Goal: Task Accomplishment & Management: Complete application form

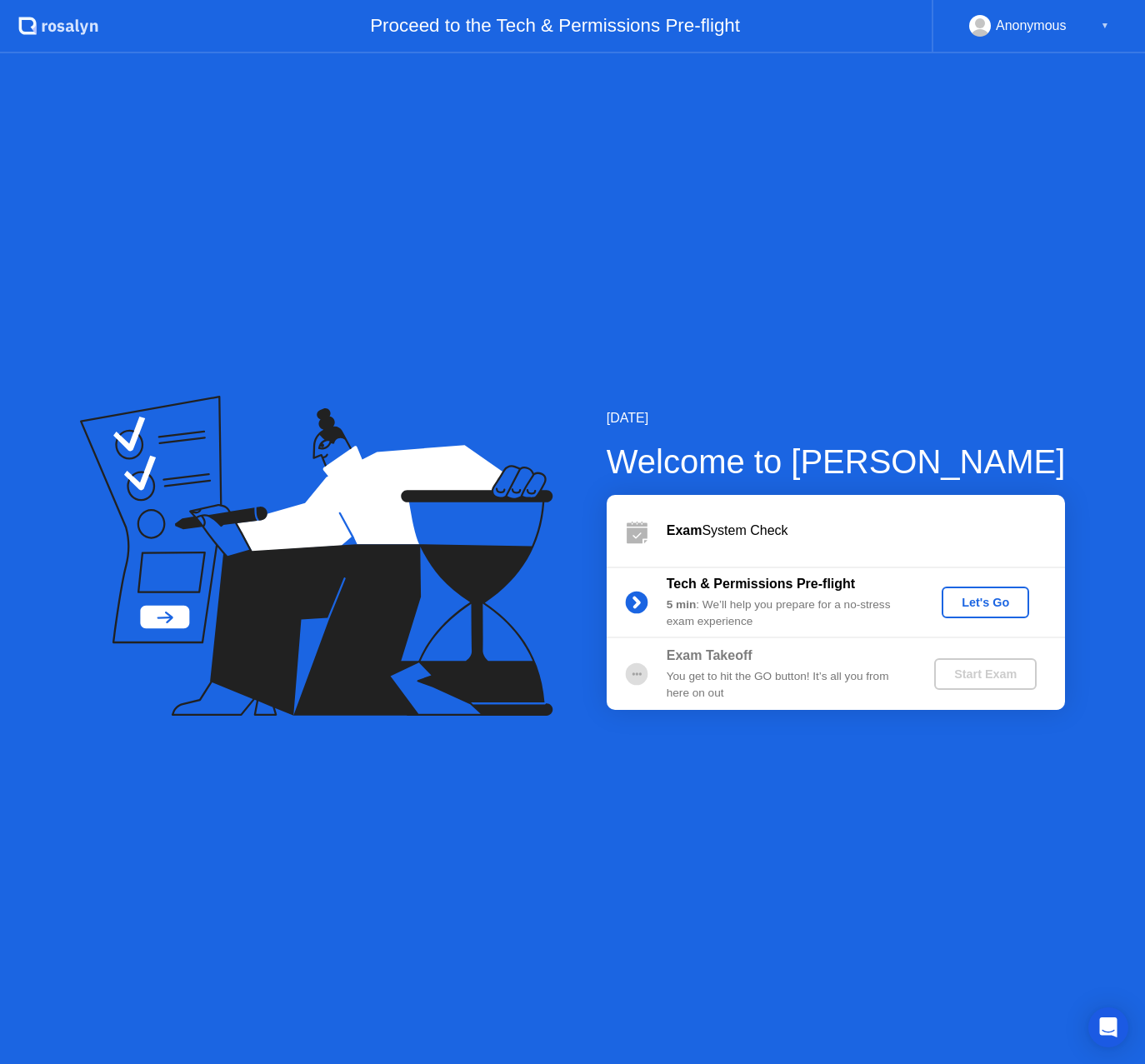
click at [371, 100] on div "[DATE] Welcome to [PERSON_NAME] Exam System Check Tech & Permissions Pre-flight…" at bounding box center [572, 558] width 1145 height 1011
click at [989, 599] on div "Let's Go" at bounding box center [985, 602] width 74 height 14
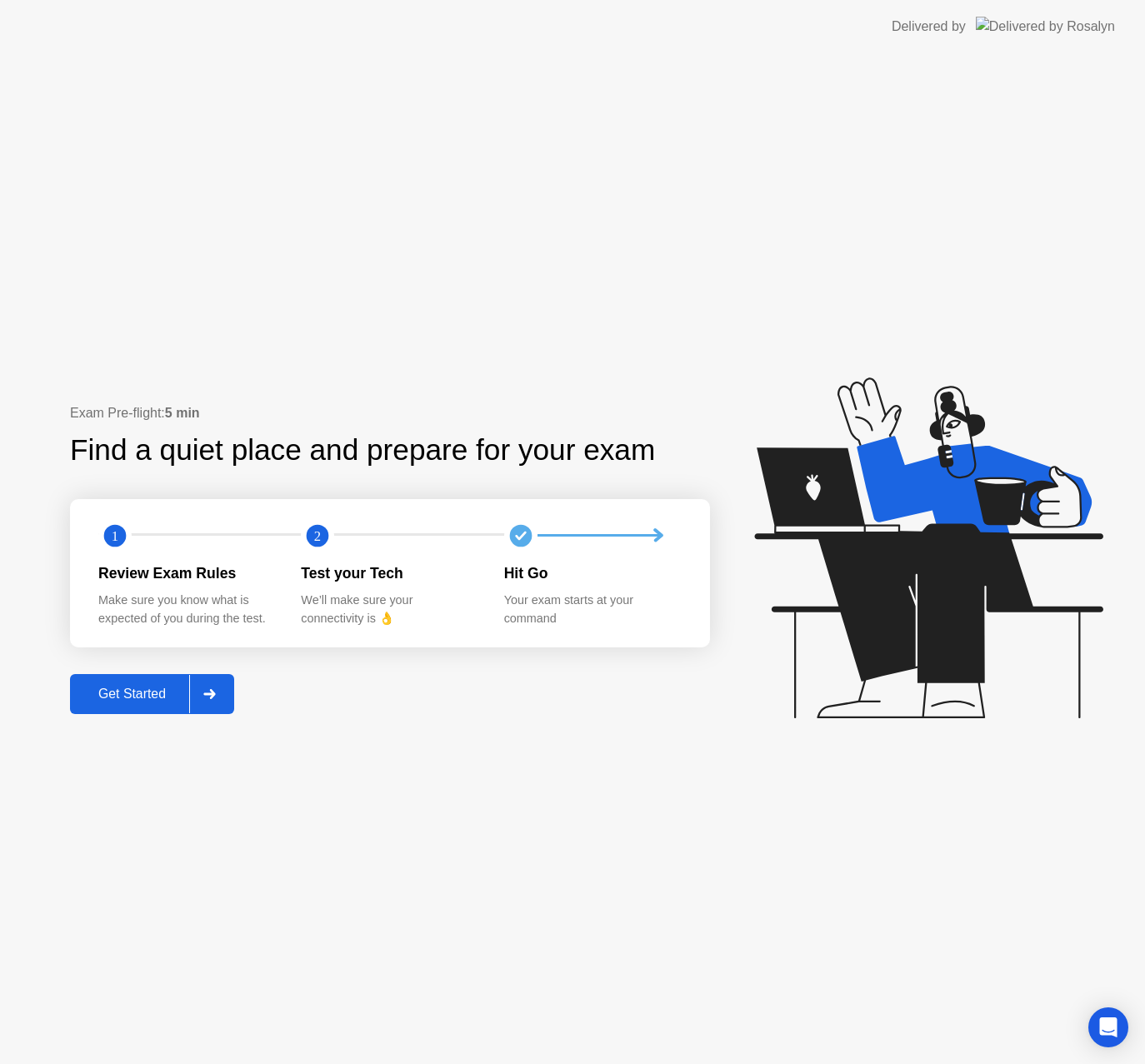
click at [141, 690] on div "Get Started" at bounding box center [132, 694] width 115 height 15
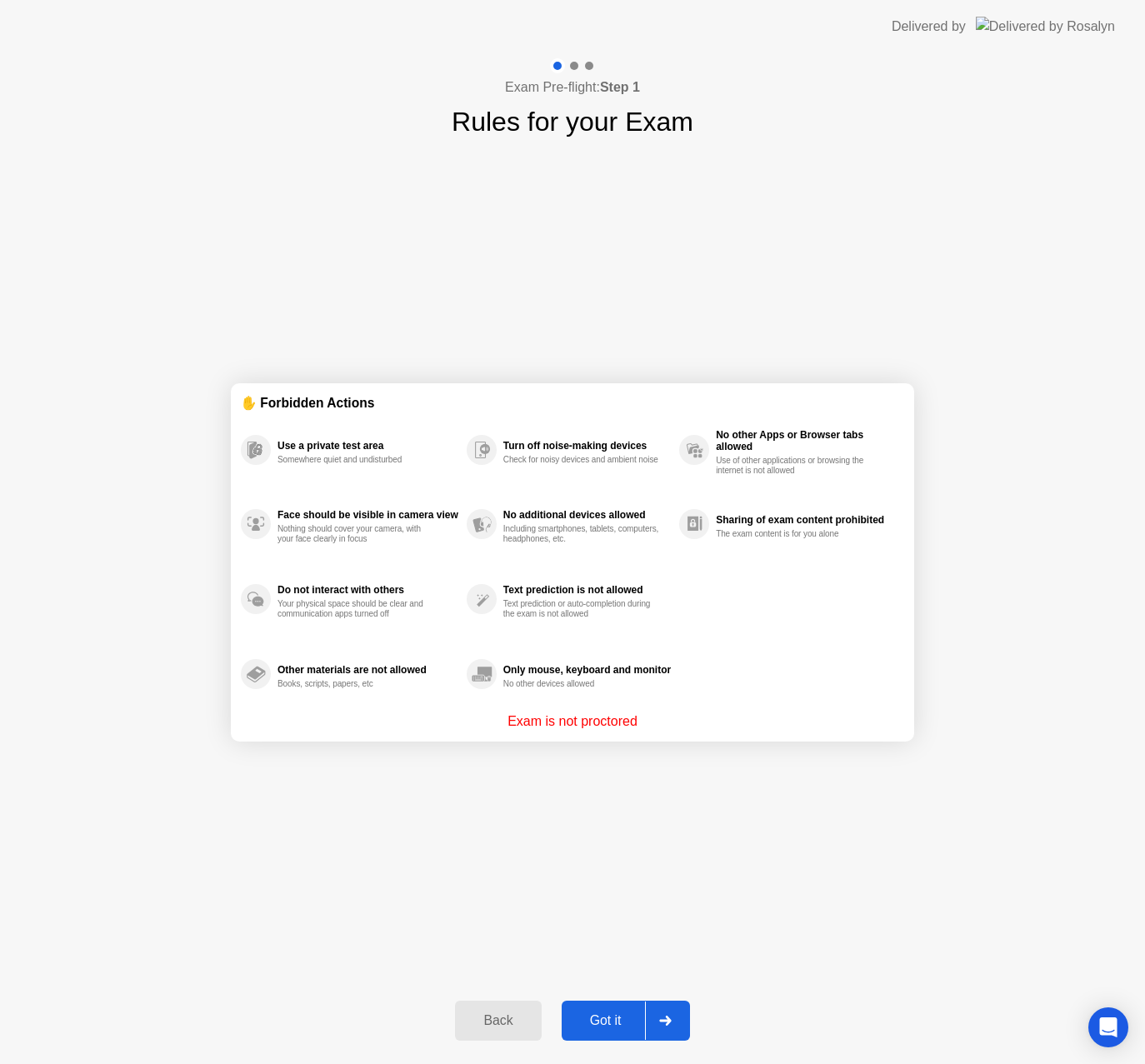
click at [625, 1026] on div "Got it" at bounding box center [605, 1020] width 78 height 15
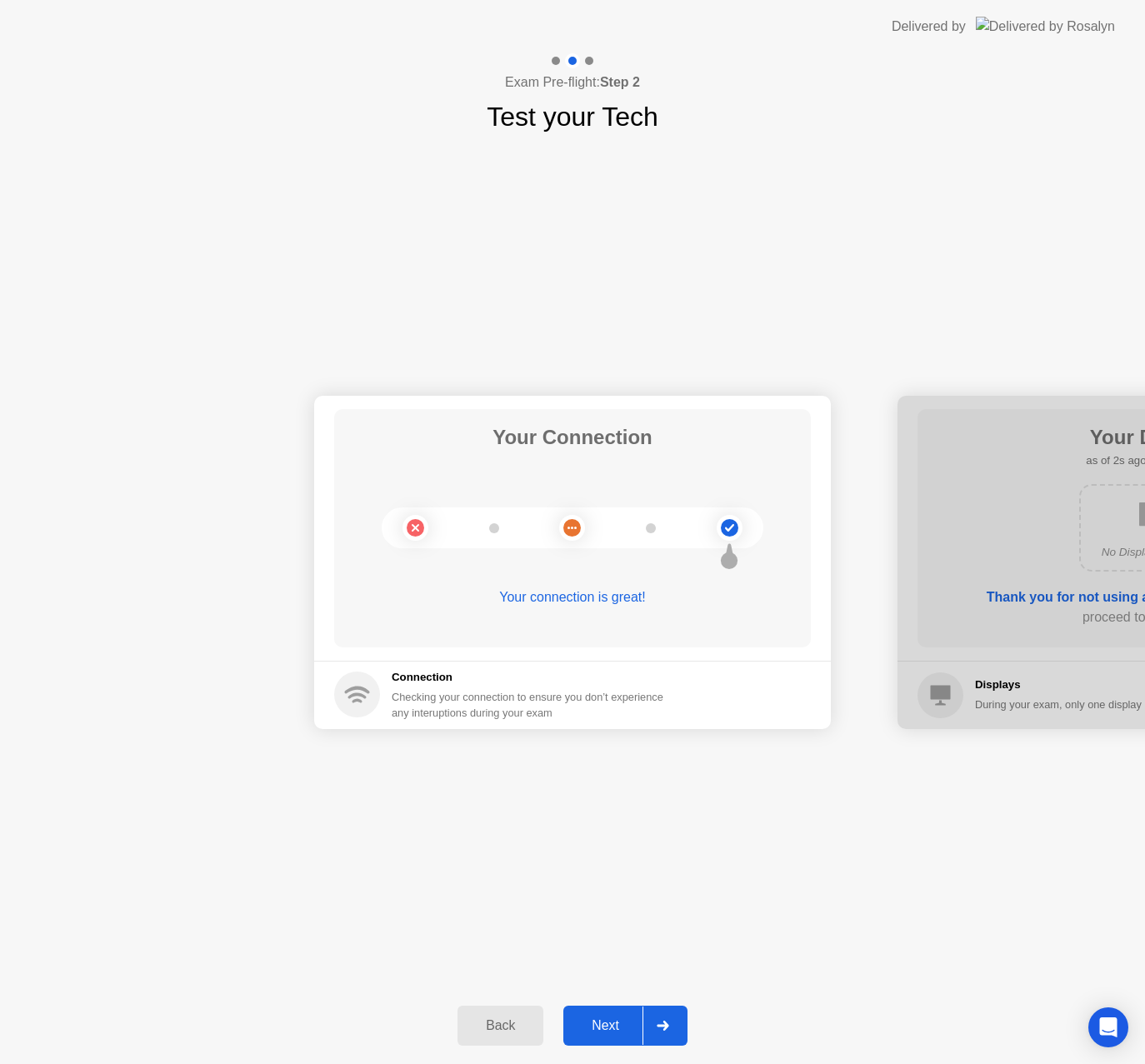
click at [625, 1026] on div "Next" at bounding box center [605, 1026] width 74 height 15
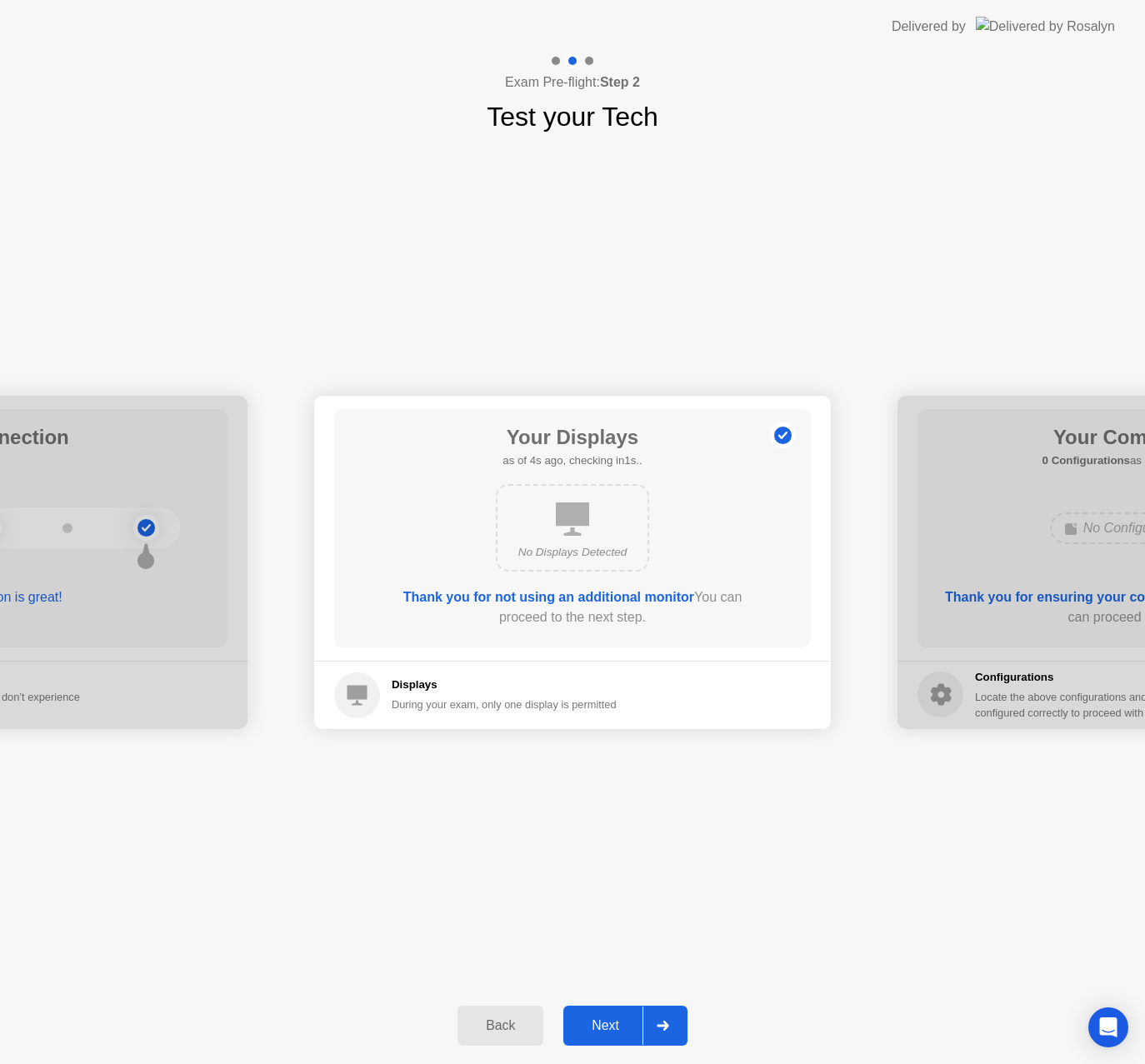
click at [550, 550] on div "No Displays Detected" at bounding box center [572, 553] width 124 height 16
click at [434, 699] on div "During your exam, only one display is permitted" at bounding box center [503, 704] width 225 height 16
drag, startPoint x: 340, startPoint y: 685, endPoint x: 511, endPoint y: 623, distance: 181.9
click at [346, 683] on circle at bounding box center [358, 696] width 46 height 46
click at [634, 590] on b "Thank you for not using an additional monitor" at bounding box center [548, 597] width 291 height 14
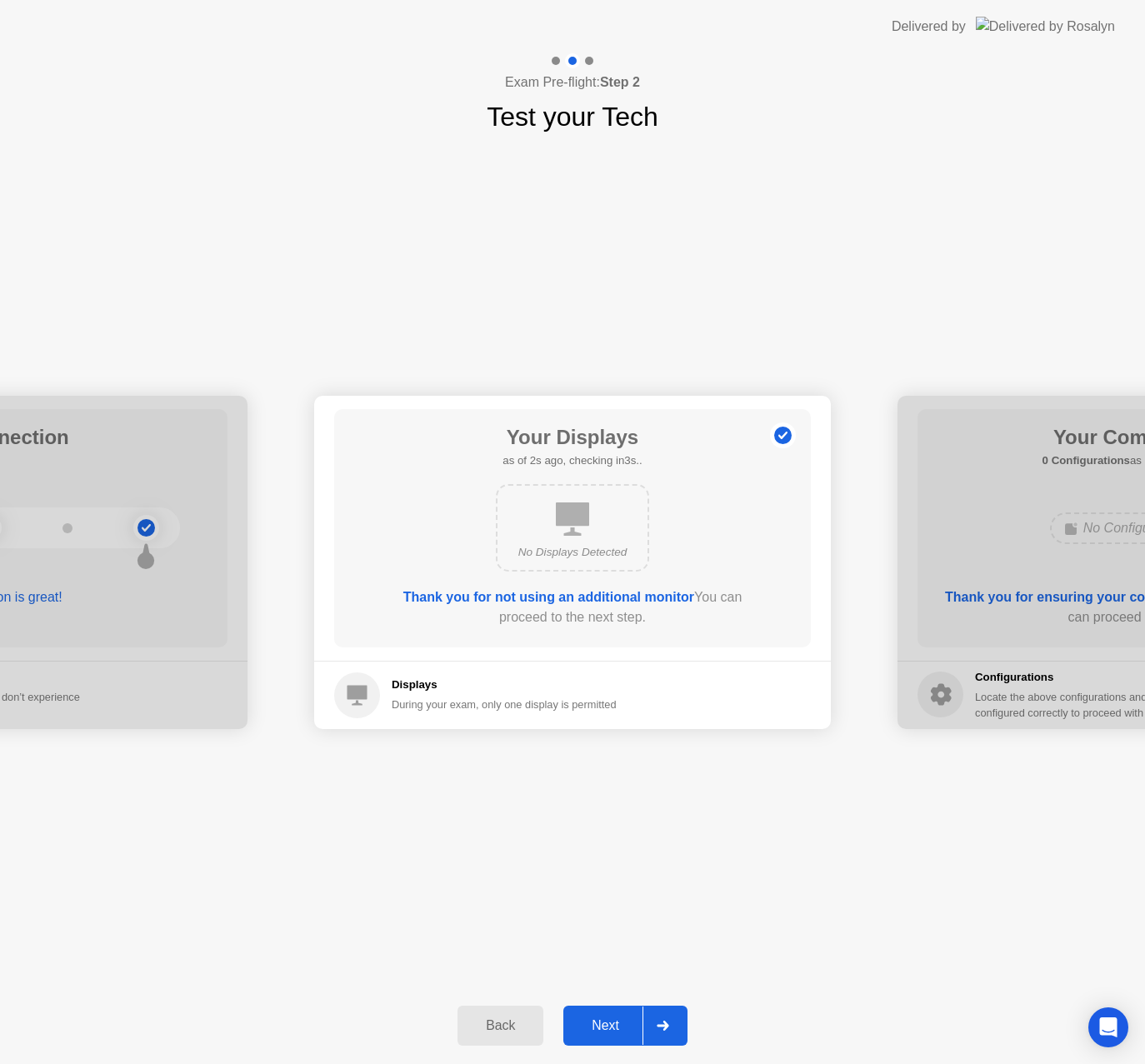
click at [840, 137] on div "Your Connection Your connection is great! Connection Checking your connection t…" at bounding box center [572, 562] width 1145 height 850
click at [597, 1029] on div "Next" at bounding box center [605, 1026] width 74 height 15
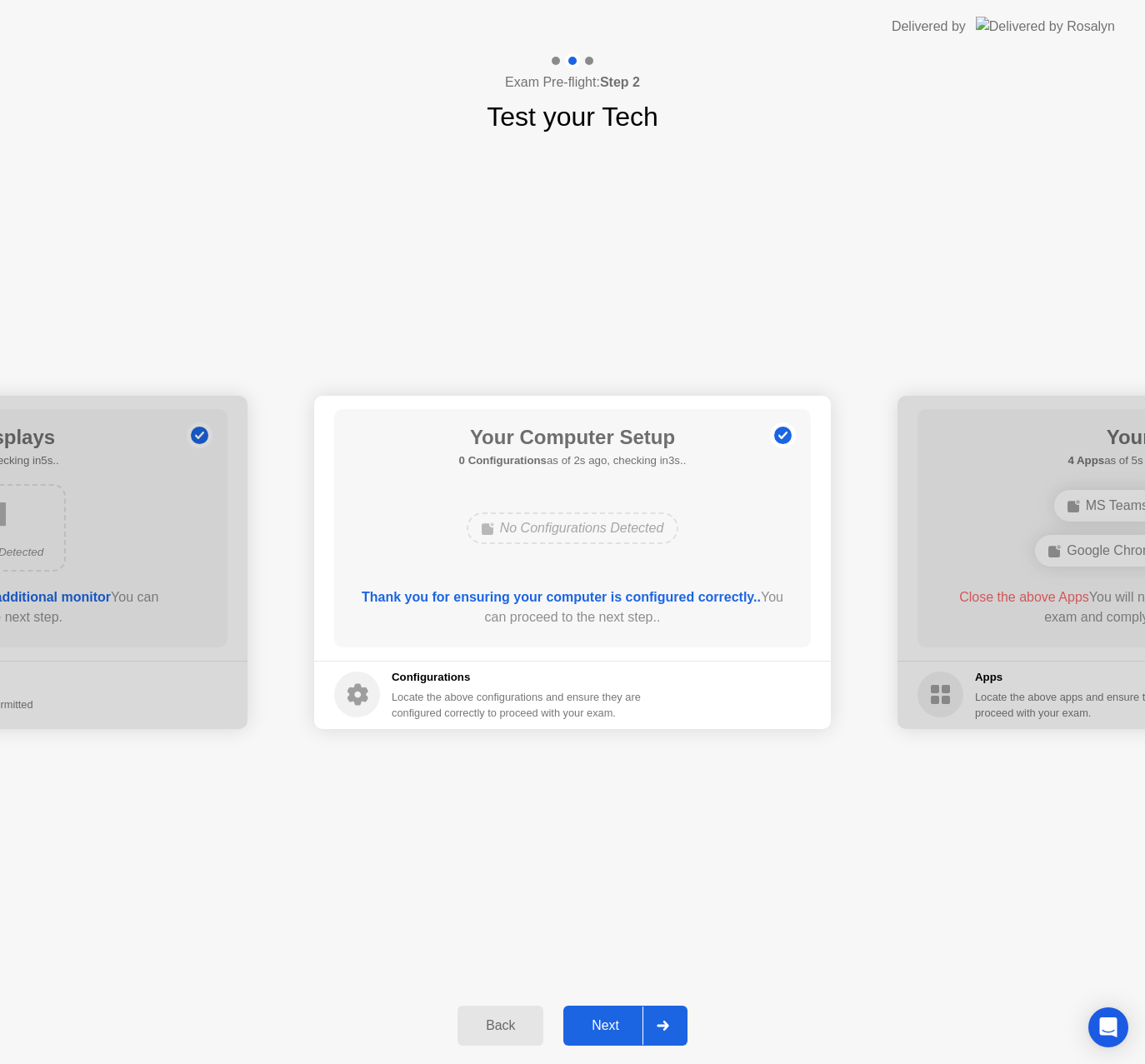
click at [466, 592] on b "Thank you for ensuring your computer is configured correctly.." at bounding box center [561, 597] width 399 height 14
click at [613, 1013] on button "Next" at bounding box center [625, 1026] width 124 height 40
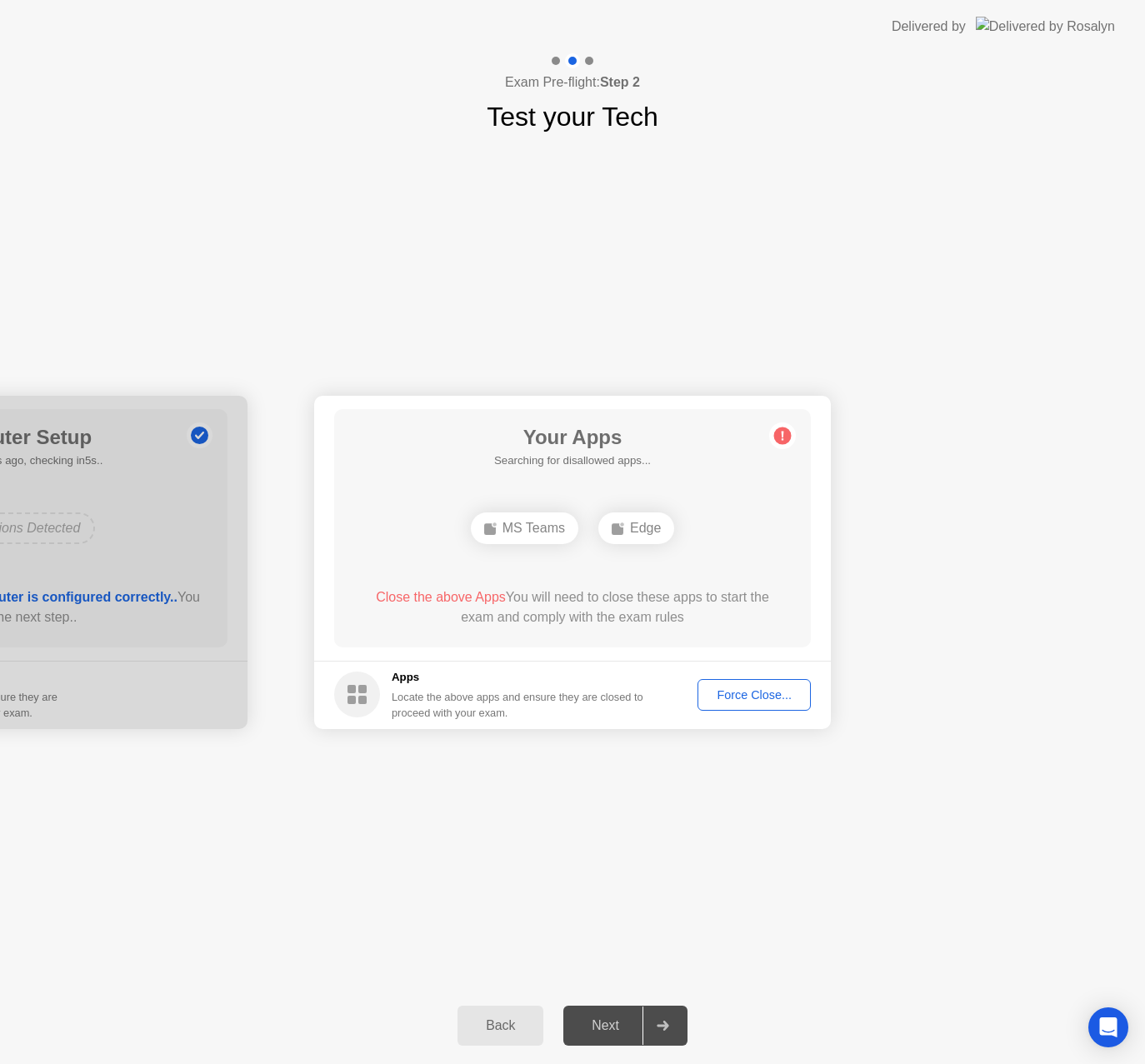
click at [750, 696] on div "Force Close..." at bounding box center [754, 695] width 102 height 14
click at [735, 692] on div "Force Close..." at bounding box center [754, 695] width 102 height 14
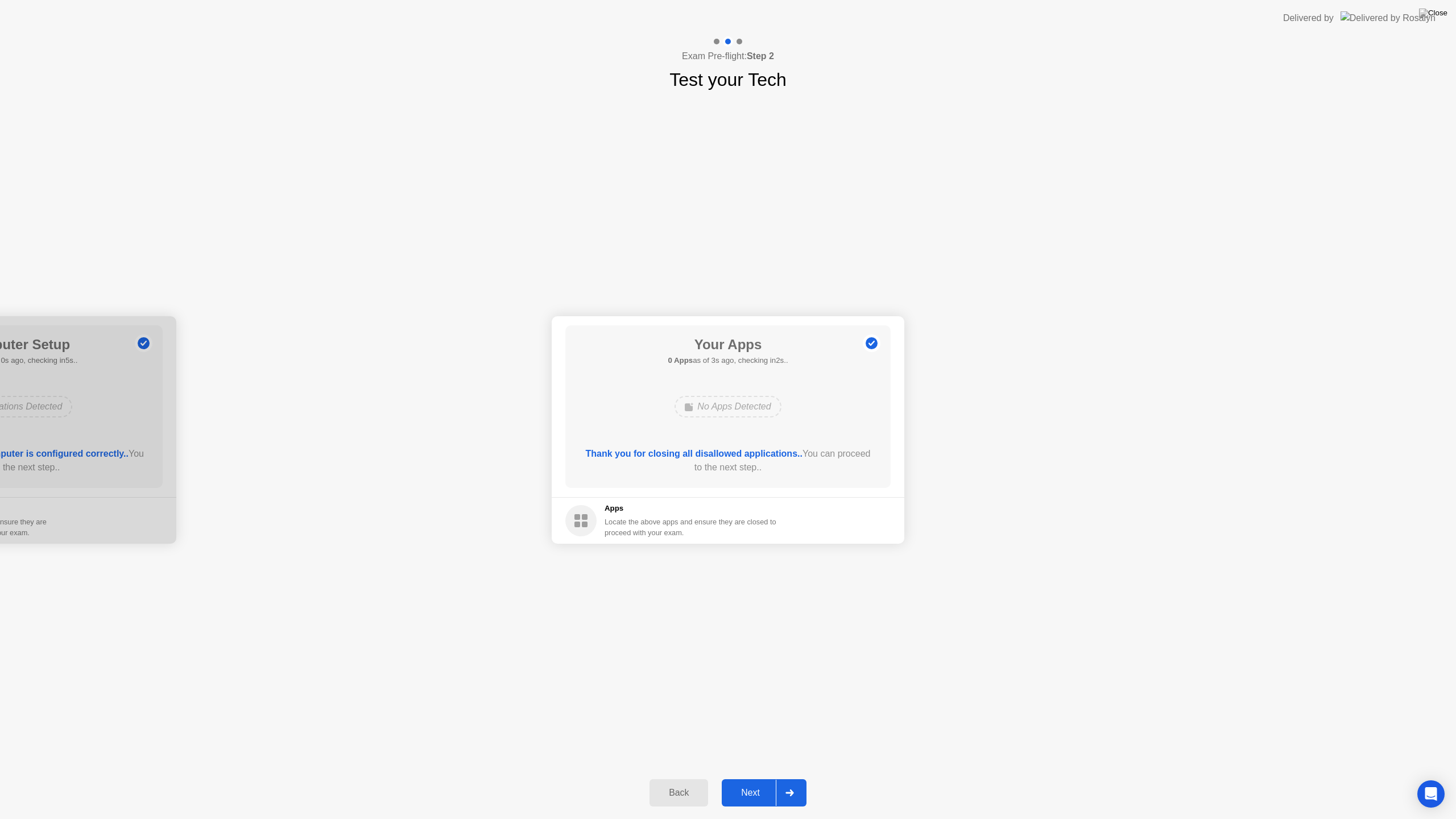
click at [762, 778] on div "Next" at bounding box center [750, 793] width 51 height 10
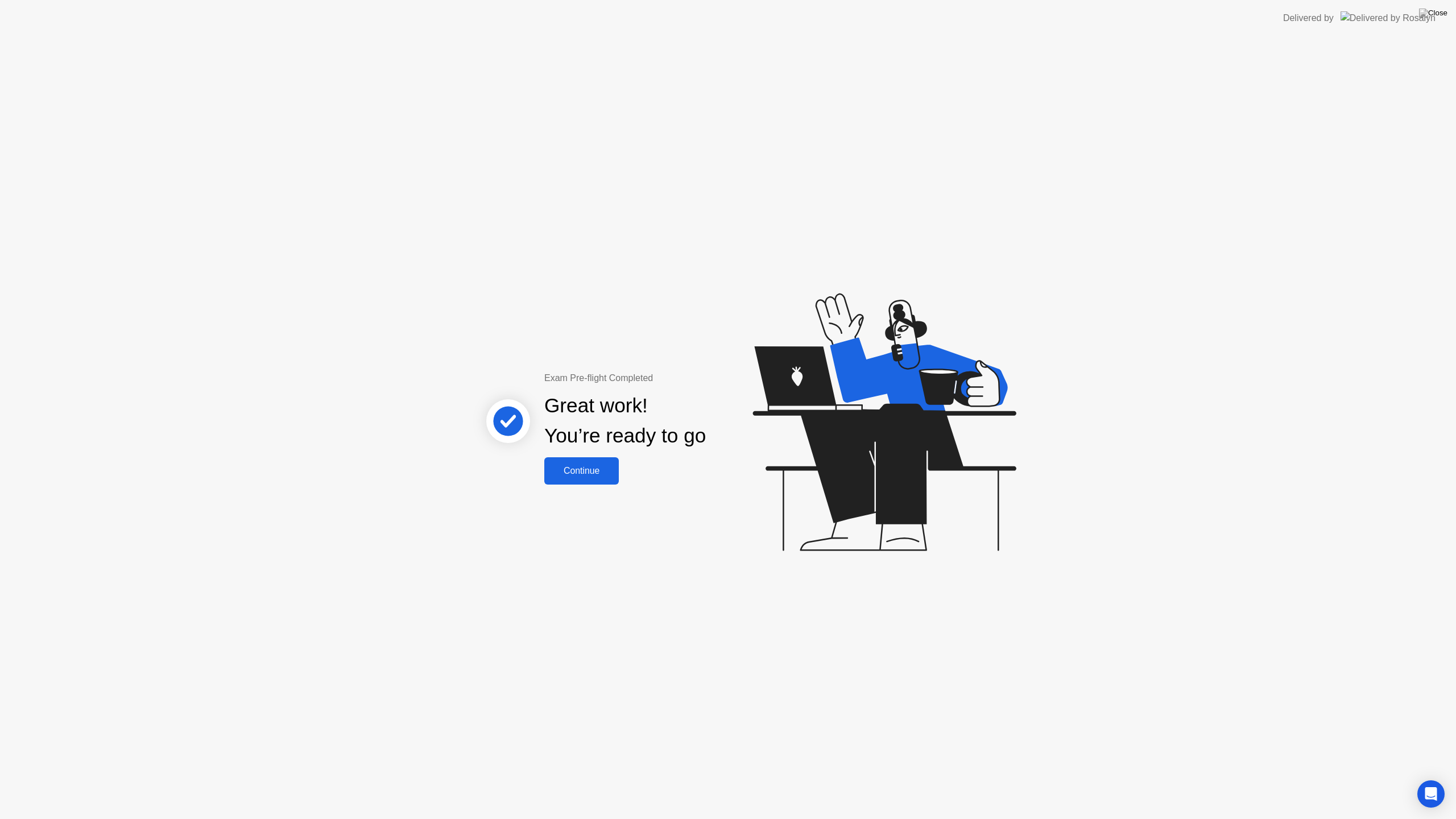
click at [596, 463] on button "Continue" at bounding box center [581, 471] width 74 height 28
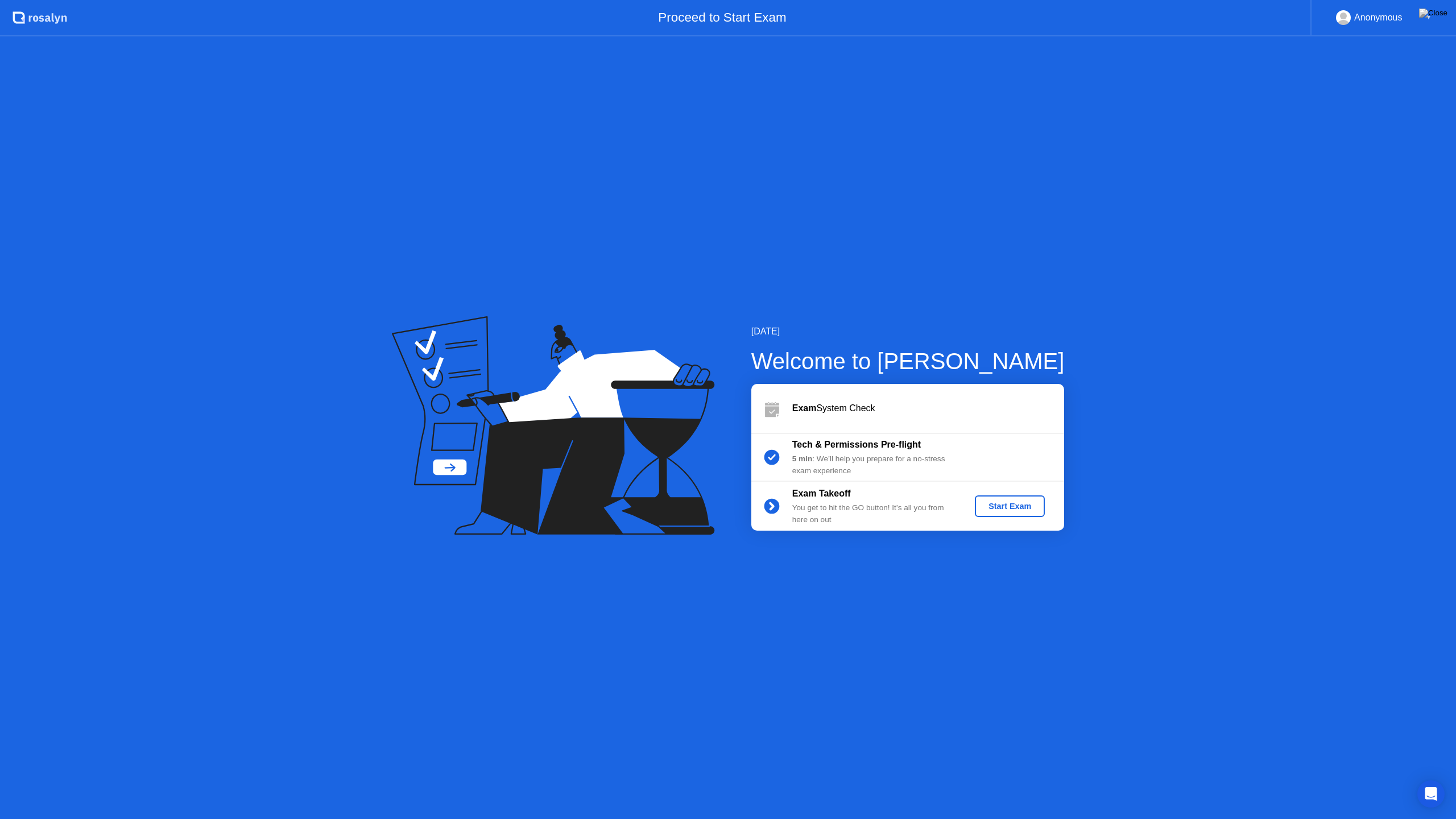
click at [1025, 511] on div "Start Exam" at bounding box center [1009, 506] width 61 height 9
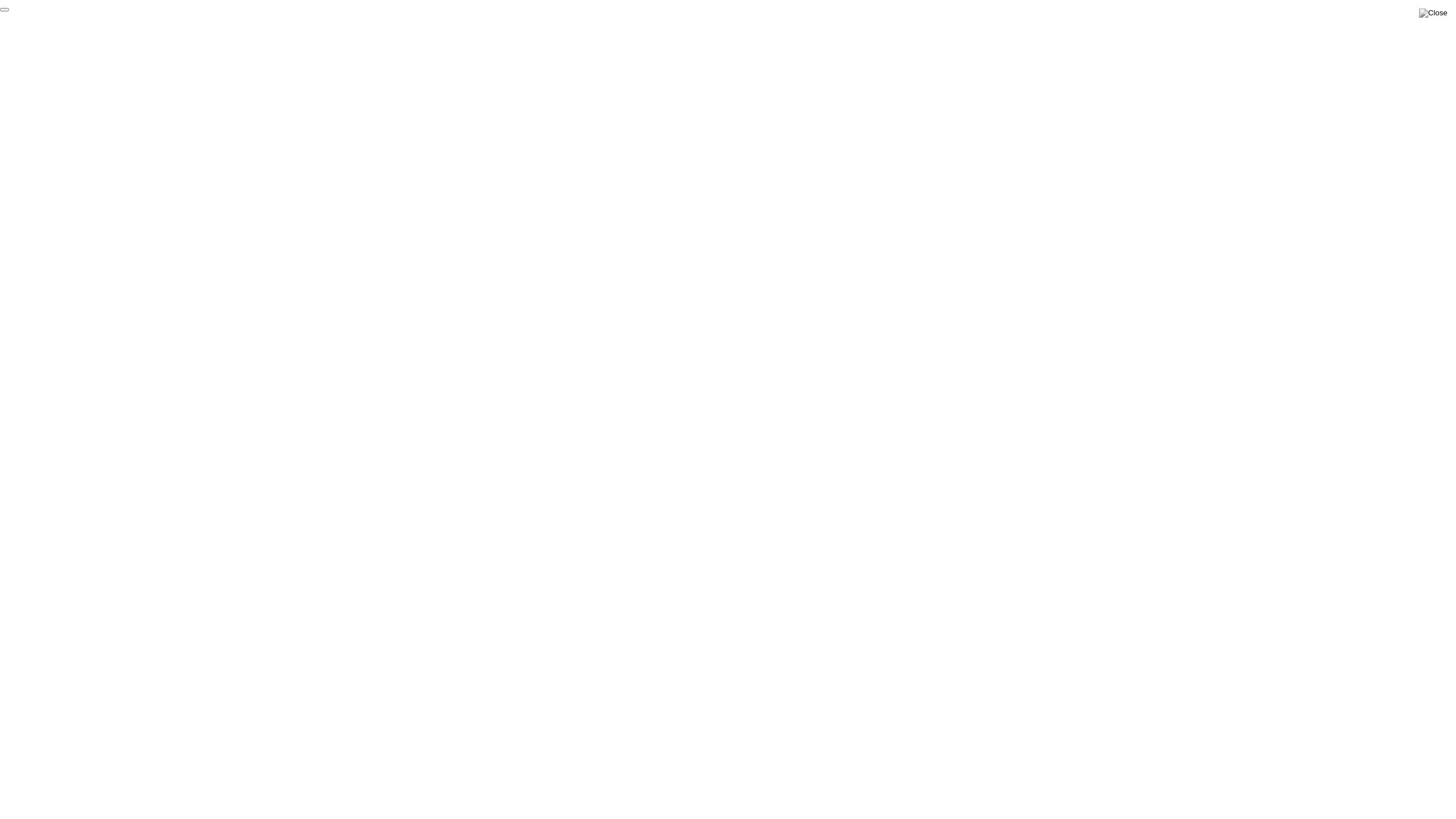
click div "End Proctoring Session"
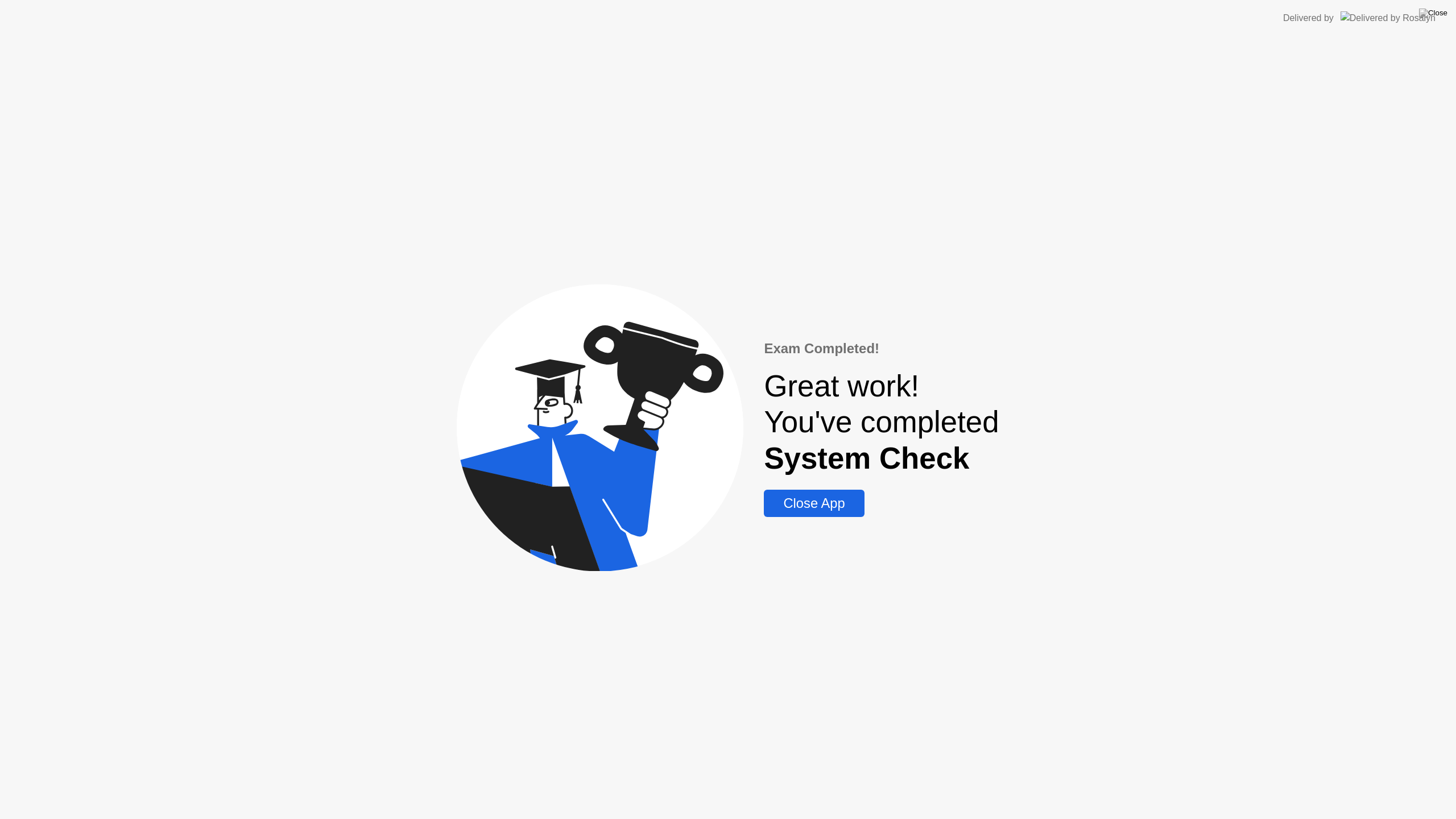
click at [825, 503] on div "Close App" at bounding box center [813, 503] width 93 height 16
